Goal: Entertainment & Leisure: Consume media (video, audio)

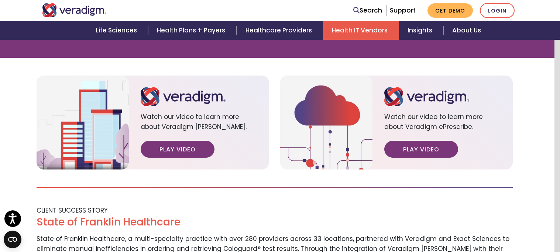
scroll to position [742, 0]
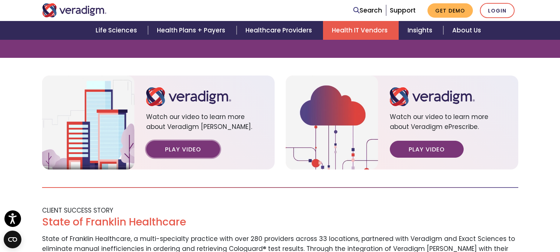
click at [209, 141] on link "Play Video" at bounding box center [183, 149] width 74 height 17
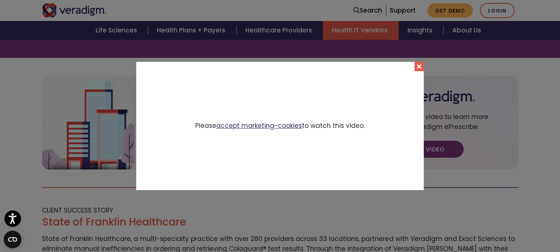
click at [238, 124] on link "accept marketing-cookies" at bounding box center [259, 125] width 86 height 9
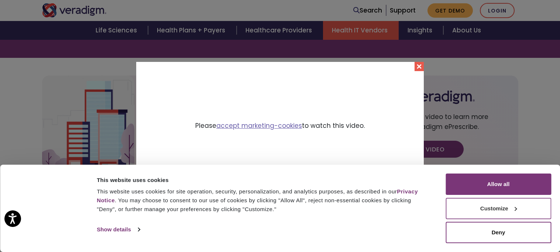
click at [449, 211] on button "Customize" at bounding box center [498, 208] width 106 height 21
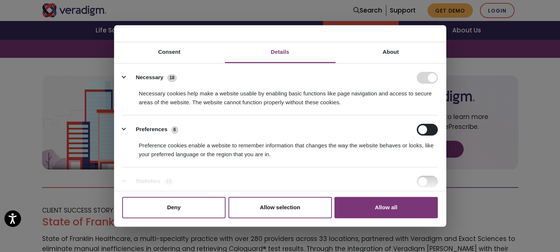
click at [417, 80] on form at bounding box center [427, 78] width 21 height 12
click at [419, 77] on form at bounding box center [427, 78] width 21 height 12
drag, startPoint x: 444, startPoint y: 89, endPoint x: 444, endPoint y: 112, distance: 23.6
click at [444, 112] on div "Details Necessary 18 Necessary cookies help make a website usable by enabling b…" at bounding box center [280, 127] width 332 height 128
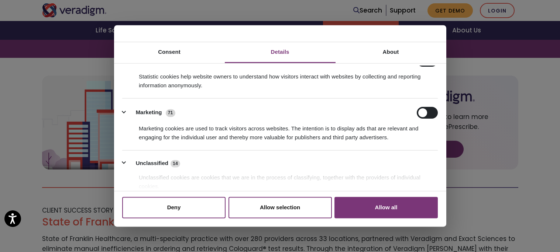
scroll to position [121, 0]
click at [418, 112] on input "Marketing" at bounding box center [427, 113] width 21 height 12
checkbox input "true"
click at [267, 213] on button "Allow selection" at bounding box center [279, 207] width 103 height 21
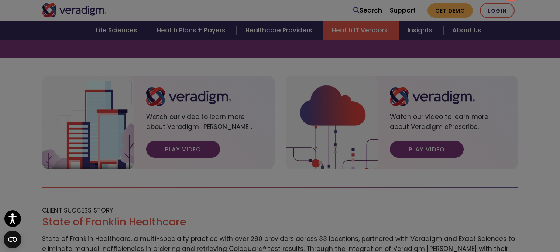
click at [536, 81] on div "Please accept marketing-cookies to watch this video." at bounding box center [280, 126] width 560 height 252
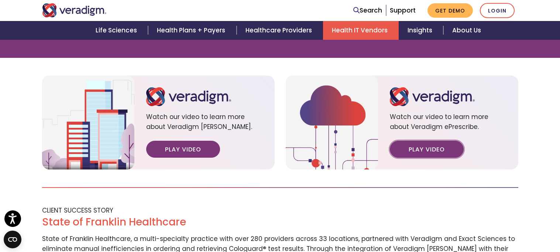
click at [427, 141] on link "Play Video" at bounding box center [427, 149] width 74 height 17
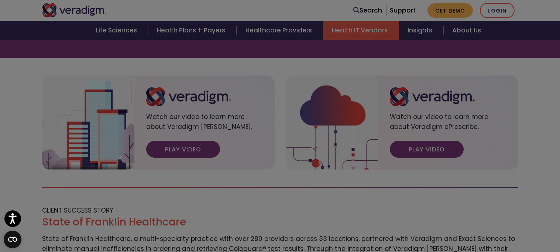
scroll to position [0, 0]
click at [14, 44] on div "Please accept marketing-cookies to watch this video." at bounding box center [280, 126] width 560 height 252
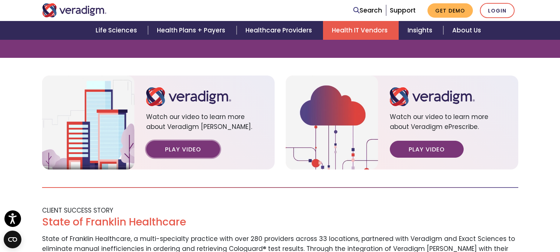
click at [151, 141] on link "Play Video" at bounding box center [183, 149] width 74 height 17
